Goal: Check status

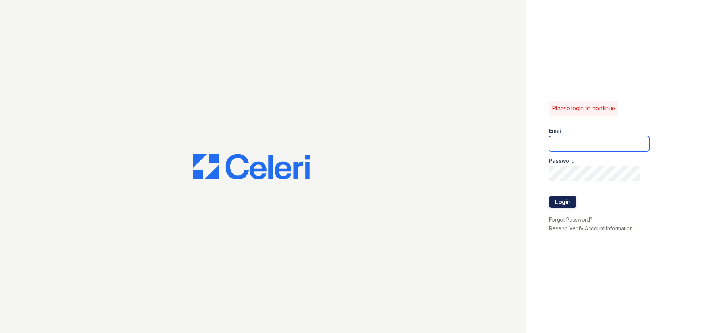
type input "[EMAIL_ADDRESS][DOMAIN_NAME]"
click at [570, 204] on button "Login" at bounding box center [562, 202] width 27 height 12
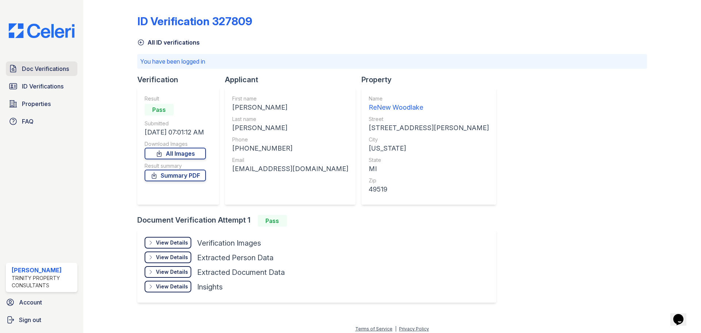
click at [34, 72] on span "Doc Verifications" at bounding box center [45, 68] width 47 height 9
